Goal: Information Seeking & Learning: Check status

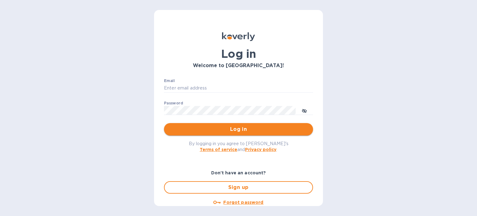
type input "[EMAIL_ADDRESS][DOMAIN_NAME]"
click at [236, 123] on button "Log in" at bounding box center [238, 129] width 149 height 12
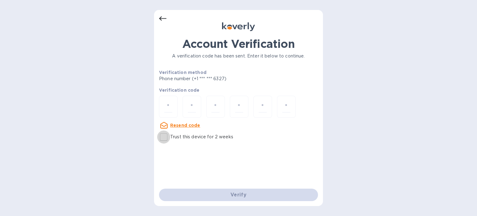
click at [165, 135] on input "Trust this device for 2 weeks" at bounding box center [163, 136] width 13 height 13
checkbox input "true"
click at [198, 99] on div at bounding box center [192, 107] width 19 height 22
click at [175, 102] on div at bounding box center [168, 107] width 19 height 22
type input "6"
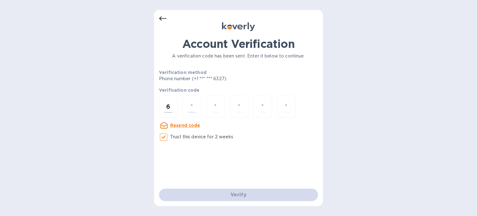
type input "5"
type input "9"
type input "0"
type input "2"
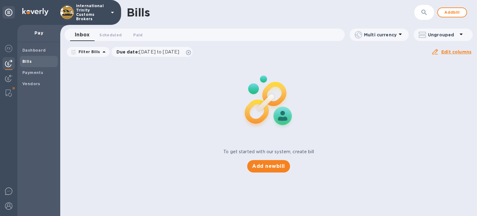
click at [36, 60] on span "Bills" at bounding box center [38, 61] width 33 height 6
click at [27, 83] on b "Vendors" at bounding box center [31, 83] width 18 height 5
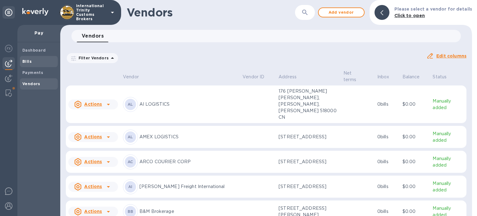
click at [26, 62] on b "Bills" at bounding box center [26, 61] width 9 height 5
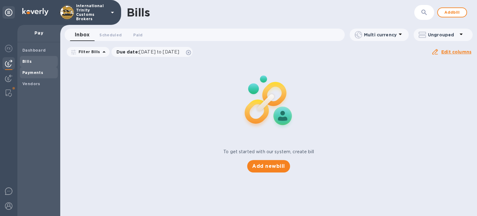
click at [33, 70] on b "Payments" at bounding box center [32, 72] width 21 height 5
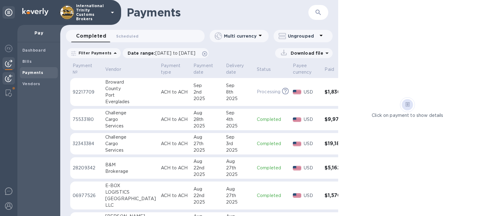
click at [11, 78] on img at bounding box center [8, 78] width 7 height 7
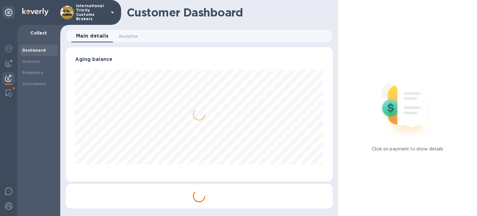
scroll to position [134, 267]
click at [11, 68] on div at bounding box center [8, 63] width 12 height 12
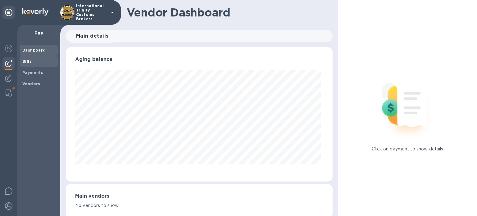
scroll to position [134, 264]
click at [27, 63] on b "Bills" at bounding box center [26, 61] width 9 height 5
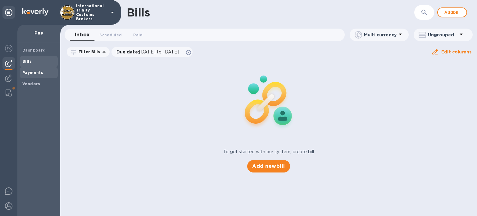
click at [28, 70] on b "Payments" at bounding box center [32, 72] width 21 height 5
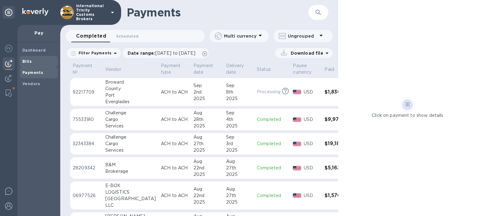
click at [32, 59] on span "Bills" at bounding box center [38, 61] width 33 height 6
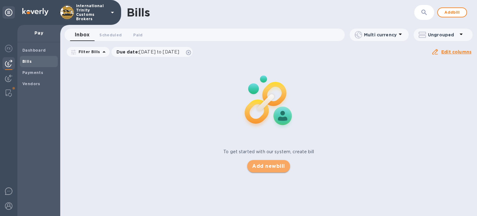
click at [272, 164] on span "Add new bill" at bounding box center [268, 165] width 33 height 7
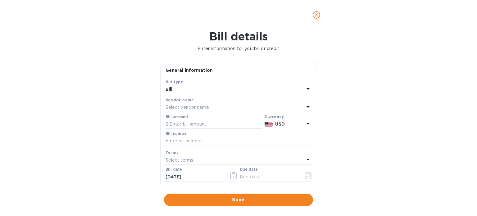
click at [181, 109] on p "Select vendor name" at bounding box center [186, 107] width 43 height 7
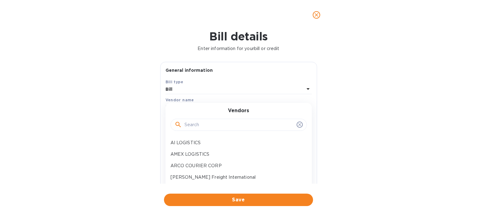
click at [197, 127] on input "text" at bounding box center [239, 124] width 110 height 9
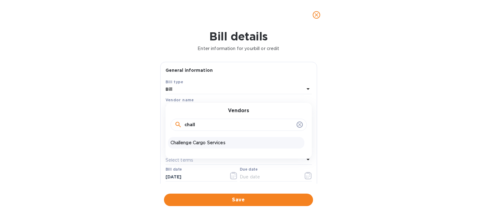
type input "chall"
click at [193, 140] on p "Challenge Cargo Services" at bounding box center [235, 142] width 131 height 7
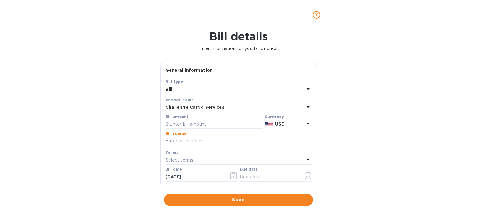
click at [177, 139] on input "text" at bounding box center [238, 140] width 146 height 9
click at [177, 140] on input "text" at bounding box center [238, 140] width 146 height 9
click at [183, 141] on input "text" at bounding box center [238, 140] width 146 height 9
click at [318, 14] on icon "close" at bounding box center [316, 15] width 6 height 6
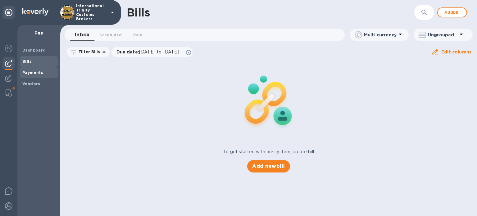
click at [36, 69] on div "Payments" at bounding box center [39, 72] width 38 height 11
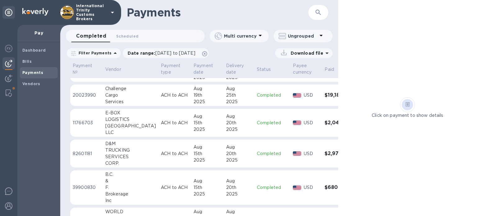
scroll to position [192, 0]
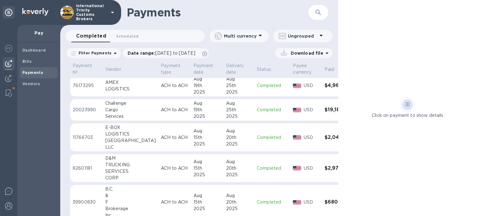
click at [109, 110] on div "Cargo" at bounding box center [130, 110] width 51 height 7
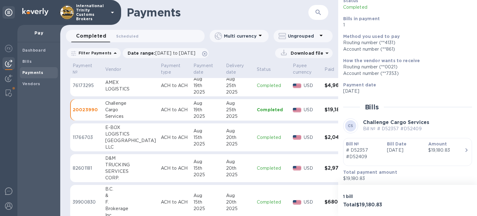
scroll to position [49, 0]
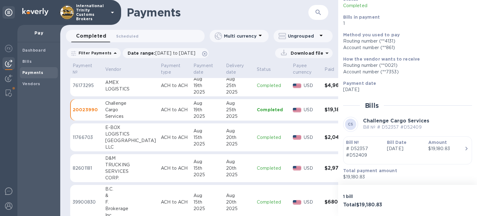
drag, startPoint x: 405, startPoint y: 126, endPoint x: 411, endPoint y: 126, distance: 5.6
click at [406, 126] on p "Bill № # D52357 #D52409" at bounding box center [396, 127] width 66 height 7
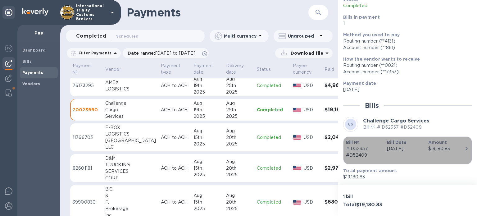
click at [460, 146] on div "$19,180.83" at bounding box center [446, 148] width 36 height 7
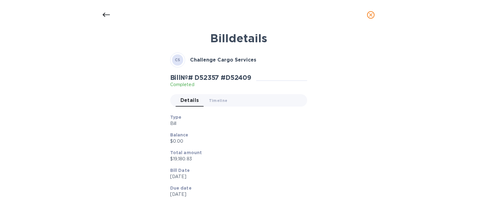
scroll to position [0, 0]
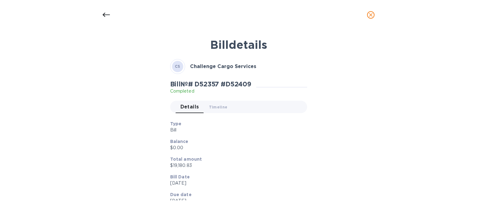
click at [212, 83] on h2 "Bill № # D52357 #D52409" at bounding box center [210, 84] width 81 height 8
drag, startPoint x: 214, startPoint y: 87, endPoint x: 222, endPoint y: 84, distance: 8.4
click at [221, 85] on h2 "Bill № # D52357 #D52409" at bounding box center [210, 84] width 81 height 8
click at [238, 83] on h2 "Bill № # D52357 #D52409" at bounding box center [210, 84] width 81 height 8
click at [210, 106] on span "Timeline 0" at bounding box center [218, 107] width 19 height 7
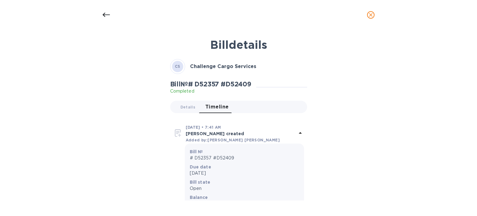
click at [103, 13] on icon at bounding box center [105, 14] width 7 height 7
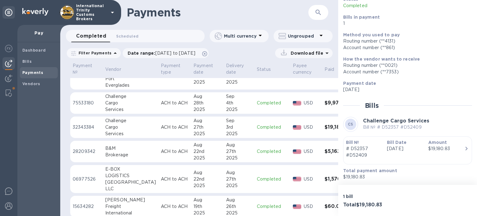
scroll to position [6, 0]
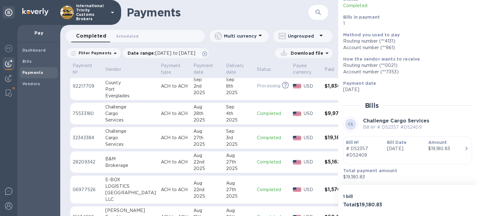
click at [120, 135] on div "Cargo" at bounding box center [130, 137] width 51 height 7
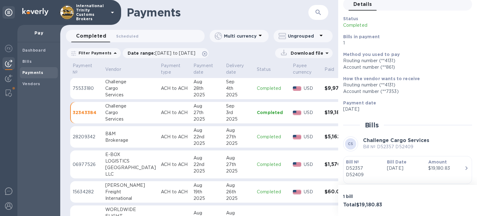
scroll to position [49, 0]
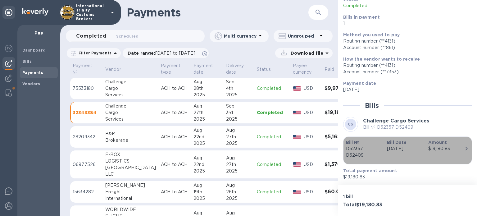
click at [454, 146] on div "$19,180.83" at bounding box center [446, 148] width 36 height 7
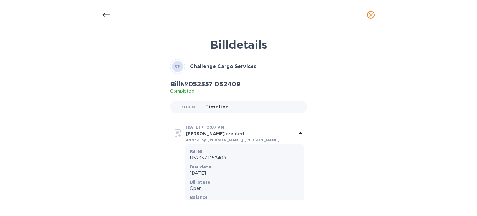
click at [185, 105] on span "Details 0" at bounding box center [187, 107] width 15 height 7
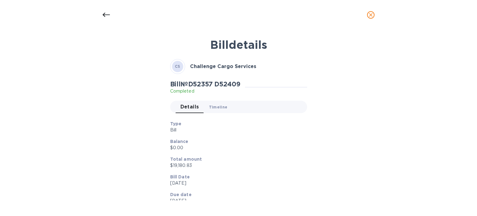
click at [215, 106] on span "Timeline 0" at bounding box center [218, 107] width 19 height 7
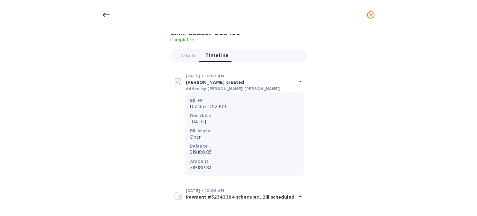
scroll to position [0, 0]
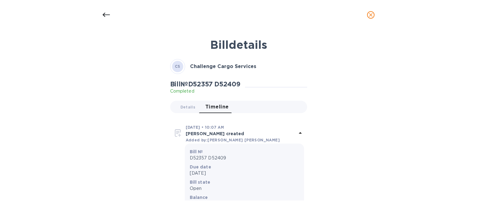
click at [109, 15] on icon at bounding box center [105, 14] width 7 height 7
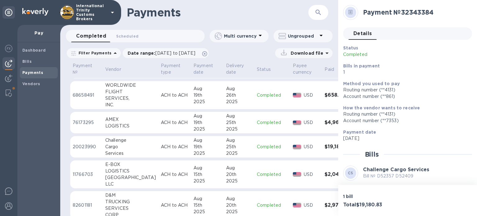
click at [409, 11] on h2 "Payment № 32343384" at bounding box center [415, 12] width 104 height 8
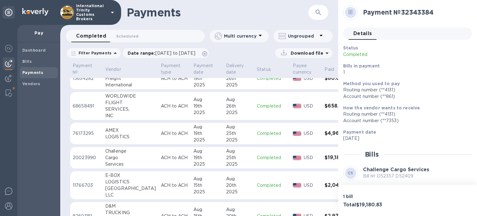
scroll to position [155, 0]
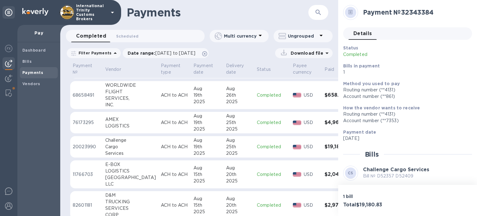
click at [111, 147] on div "Cargo" at bounding box center [130, 146] width 51 height 7
click at [390, 33] on span "Approvers 0" at bounding box center [393, 33] width 22 height 7
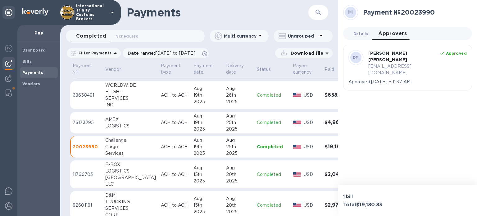
click at [368, 33] on button "Details 0" at bounding box center [360, 33] width 25 height 12
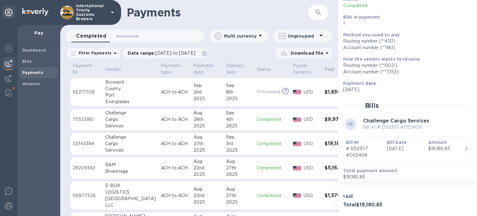
click at [122, 144] on div "Cargo" at bounding box center [130, 143] width 51 height 7
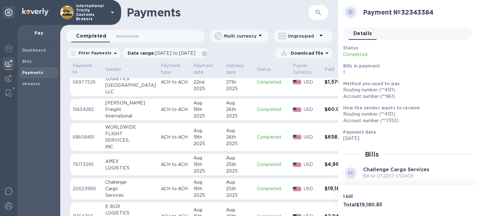
scroll to position [124, 0]
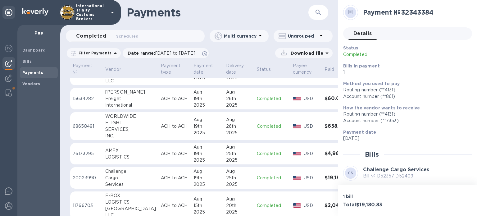
click at [304, 175] on p "USD" at bounding box center [312, 178] width 16 height 7
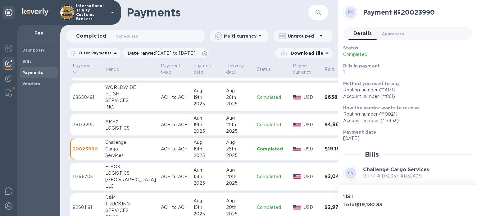
scroll to position [186, 0]
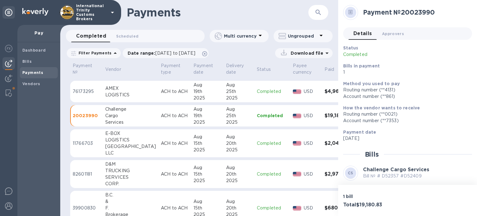
click at [226, 116] on div "25th" at bounding box center [239, 115] width 26 height 7
click at [322, 119] on td "$19,180.83" at bounding box center [338, 116] width 32 height 22
click at [381, 117] on div "Routing number (**0021)" at bounding box center [405, 114] width 124 height 7
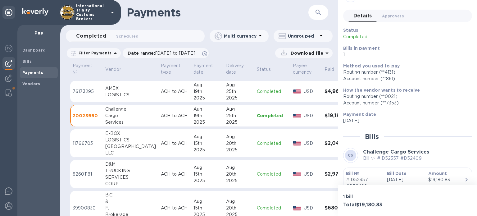
scroll to position [0, 0]
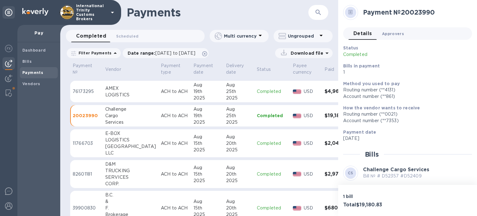
click at [394, 33] on span "Approvers 0" at bounding box center [393, 33] width 22 height 7
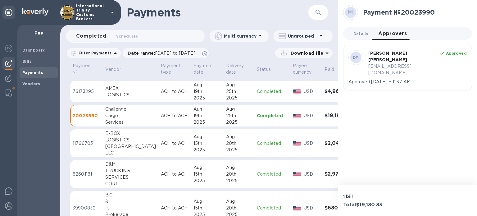
click at [362, 32] on span "Details 0" at bounding box center [360, 33] width 15 height 7
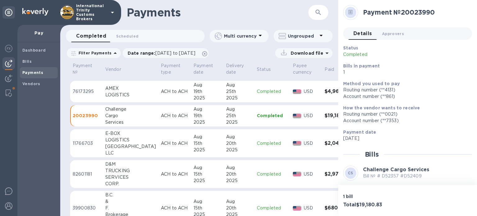
click at [161, 116] on p "ACH to ACH" at bounding box center [175, 115] width 28 height 7
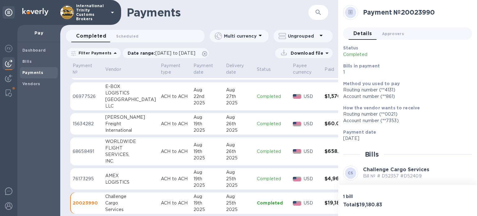
scroll to position [37, 0]
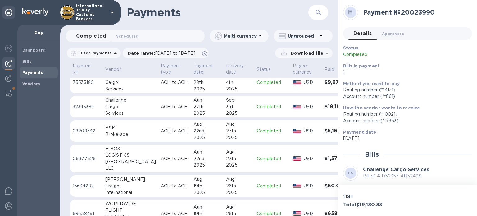
click at [40, 75] on b "Payments" at bounding box center [32, 72] width 21 height 5
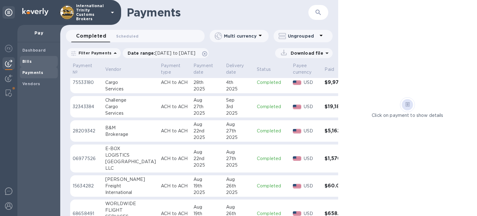
click at [32, 60] on span "Bills" at bounding box center [38, 61] width 33 height 6
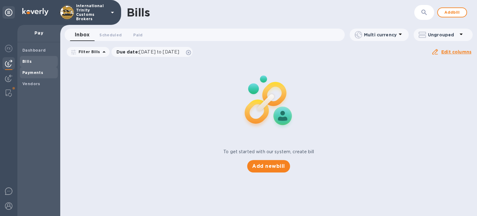
click at [34, 72] on b "Payments" at bounding box center [32, 72] width 21 height 5
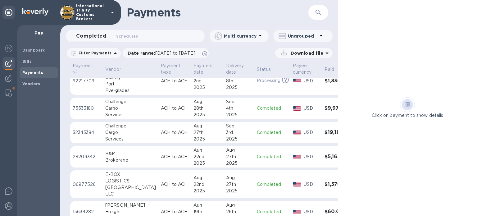
scroll to position [31, 0]
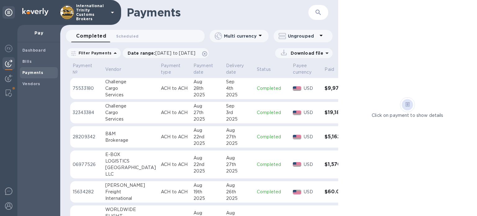
click at [124, 114] on div "Cargo" at bounding box center [130, 112] width 51 height 7
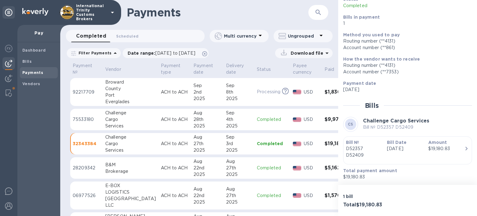
click at [161, 146] on p "ACH to ACH" at bounding box center [175, 143] width 28 height 7
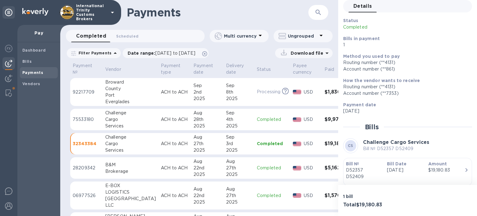
scroll to position [49, 0]
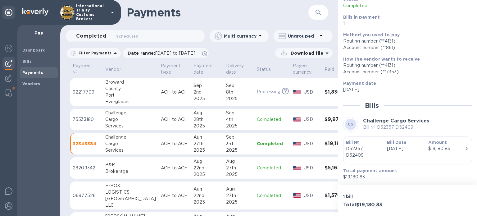
click at [194, 139] on div "Aug" at bounding box center [207, 137] width 28 height 7
click at [158, 140] on td "ACH to ACH" at bounding box center [174, 144] width 33 height 22
click at [324, 146] on h3 "$19,180.83" at bounding box center [337, 144] width 27 height 6
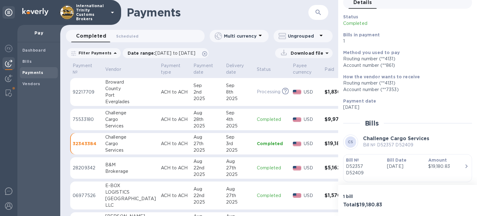
scroll to position [0, 0]
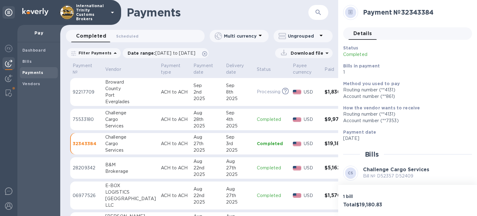
click at [356, 138] on p "Aug 27 2025" at bounding box center [405, 138] width 124 height 7
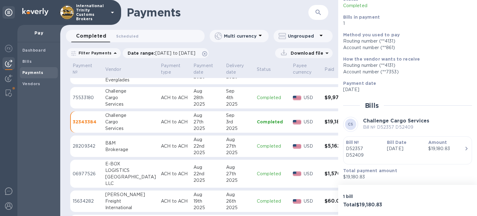
scroll to position [31, 0]
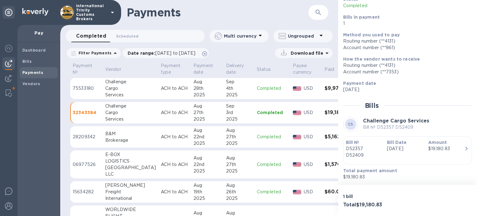
click at [324, 114] on h3 "$19,180.83" at bounding box center [337, 113] width 27 height 6
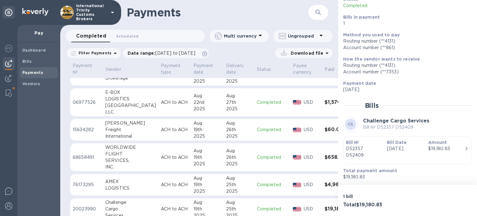
scroll to position [155, 0]
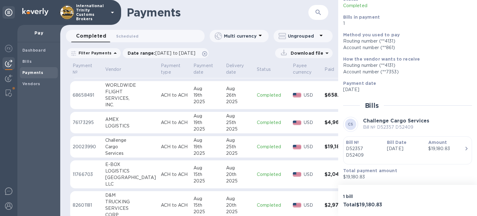
click at [293, 148] on img at bounding box center [297, 147] width 8 height 4
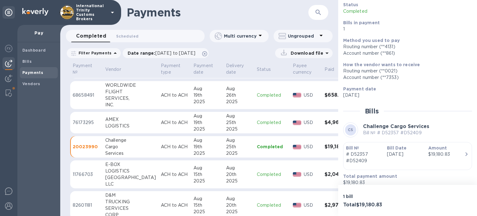
scroll to position [49, 0]
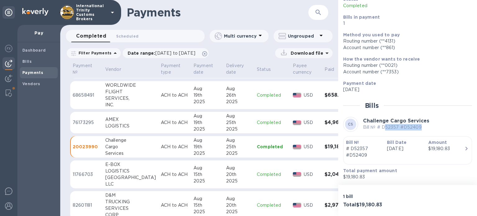
drag, startPoint x: 384, startPoint y: 127, endPoint x: 419, endPoint y: 125, distance: 35.2
click at [419, 125] on p "Bill № # D52357 #D52409" at bounding box center [396, 127] width 66 height 7
click at [421, 125] on p "Bill № # D52357 #D52409" at bounding box center [396, 127] width 66 height 7
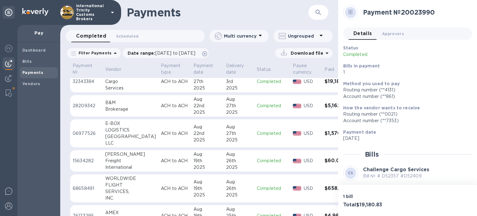
scroll to position [31, 0]
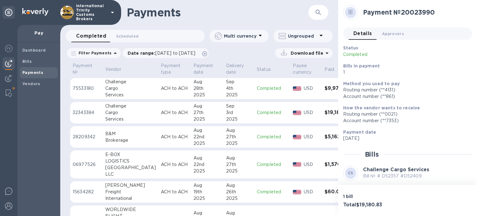
click at [322, 113] on td "$19,180.83" at bounding box center [338, 113] width 32 height 22
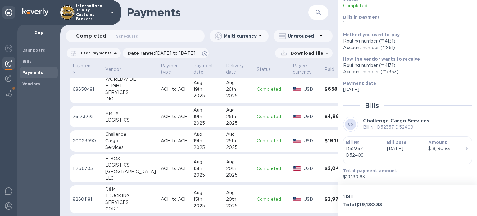
scroll to position [223, 0]
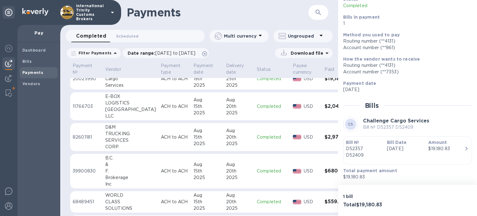
click at [375, 156] on p "D52357 D52409" at bounding box center [364, 151] width 36 height 13
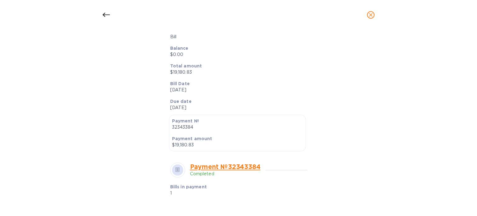
scroll to position [0, 0]
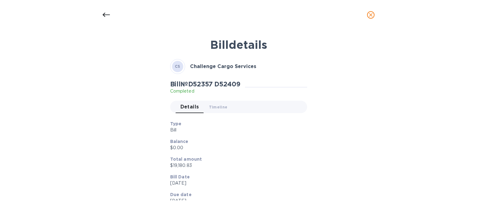
click at [106, 15] on icon at bounding box center [105, 15] width 7 height 4
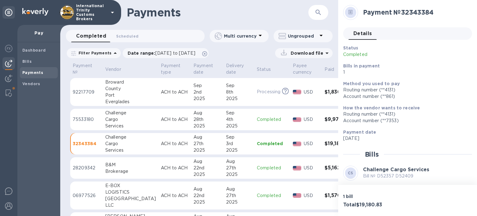
click at [324, 144] on h3 "$19,180.83" at bounding box center [337, 144] width 27 height 6
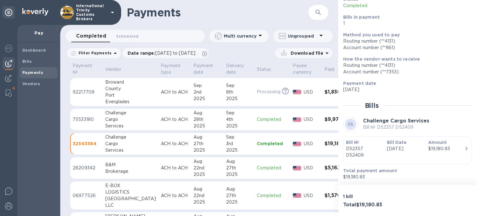
click at [322, 120] on td "$9,970.00" at bounding box center [338, 120] width 32 height 22
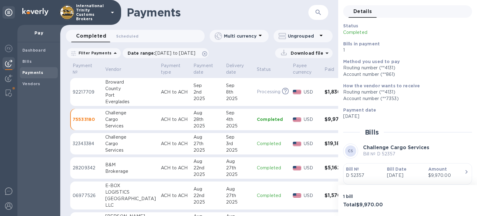
scroll to position [42, 0]
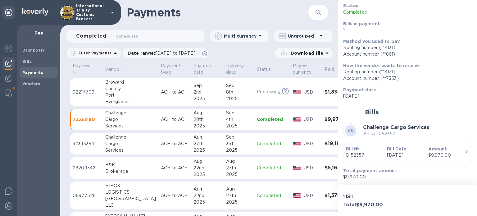
click at [324, 121] on h3 "$9,970.00" at bounding box center [337, 119] width 27 height 6
click at [324, 122] on h3 "$9,970.00" at bounding box center [337, 119] width 27 height 6
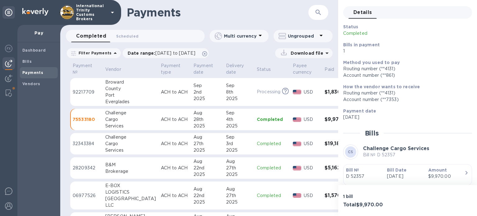
scroll to position [42, 0]
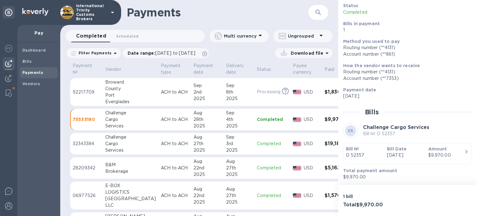
click at [254, 140] on td "Completed" at bounding box center [272, 144] width 36 height 22
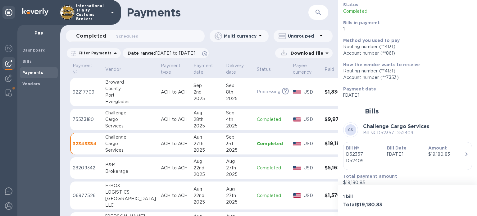
scroll to position [49, 0]
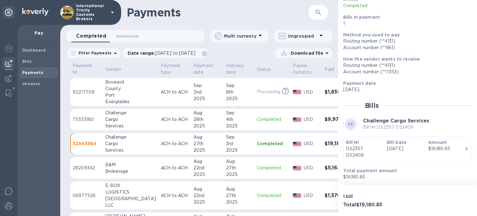
click at [322, 143] on td "$19,180.83" at bounding box center [338, 144] width 32 height 22
click at [257, 144] on p "Completed" at bounding box center [272, 143] width 31 height 6
click at [324, 146] on h3 "$19,180.83" at bounding box center [337, 144] width 27 height 6
click at [386, 149] on div "Bill Date Aug 27th 2025" at bounding box center [404, 149] width 41 height 24
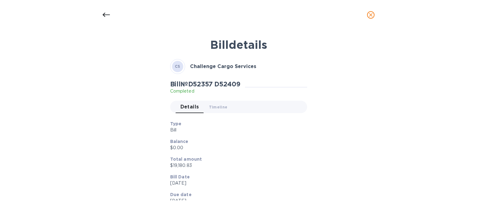
click at [104, 16] on icon at bounding box center [105, 14] width 7 height 7
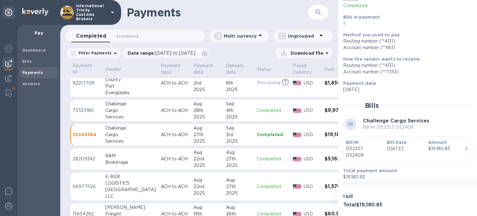
scroll to position [0, 0]
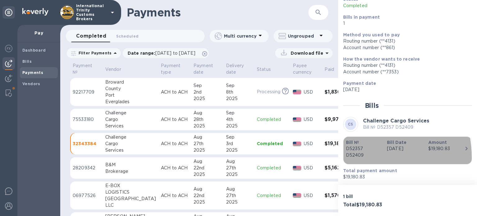
drag, startPoint x: 355, startPoint y: 157, endPoint x: 364, endPoint y: 153, distance: 10.2
click at [364, 153] on p "D52357 D52409" at bounding box center [364, 151] width 36 height 13
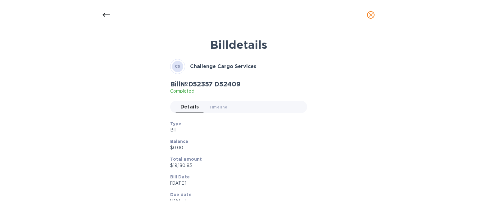
click at [107, 15] on icon at bounding box center [105, 14] width 7 height 7
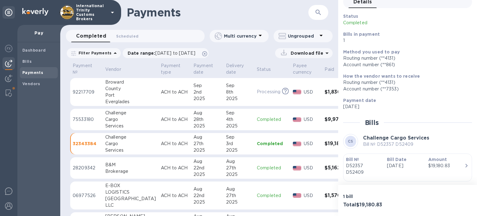
scroll to position [49, 0]
